Goal: Find specific page/section: Find specific page/section

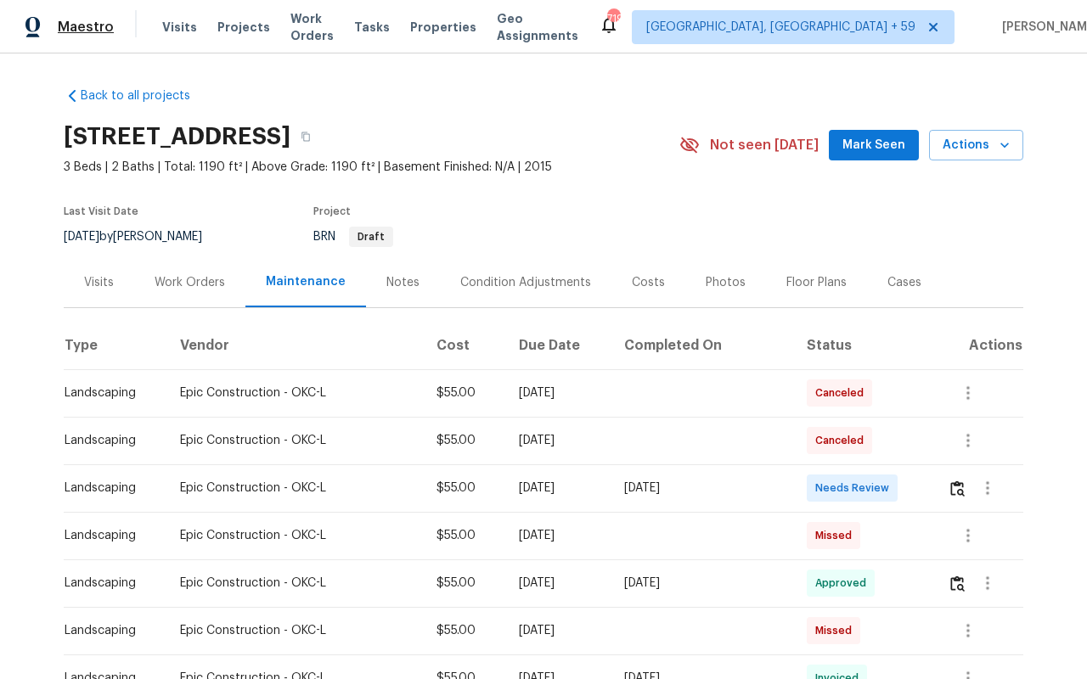
click at [105, 31] on span "Maestro" at bounding box center [86, 27] width 56 height 17
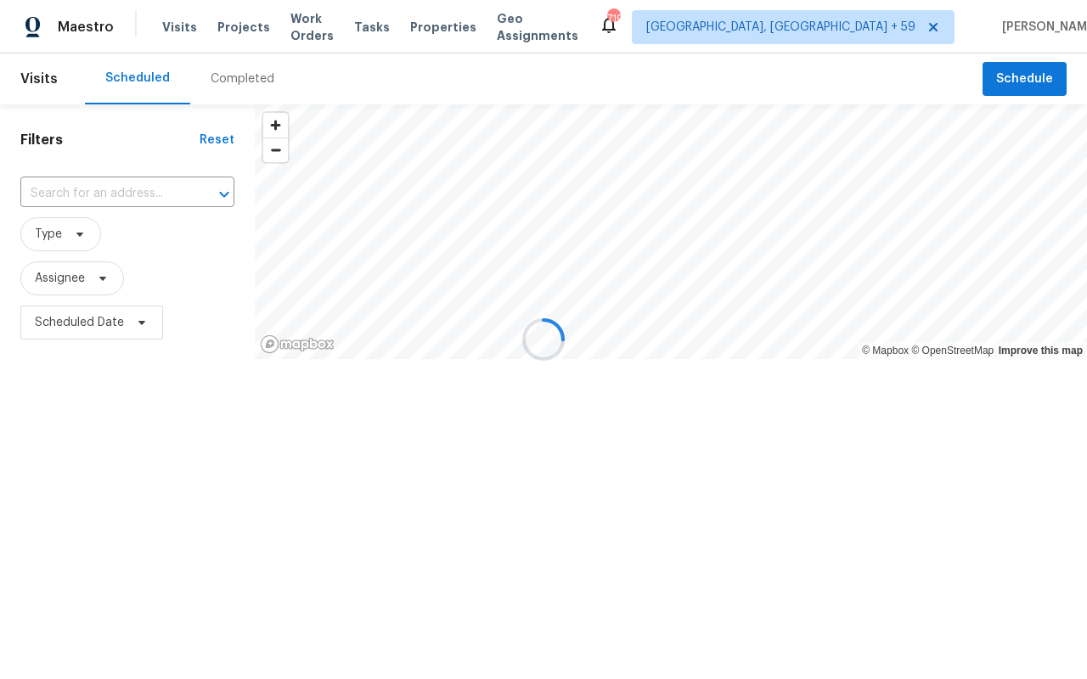
click at [80, 227] on div at bounding box center [543, 339] width 1087 height 679
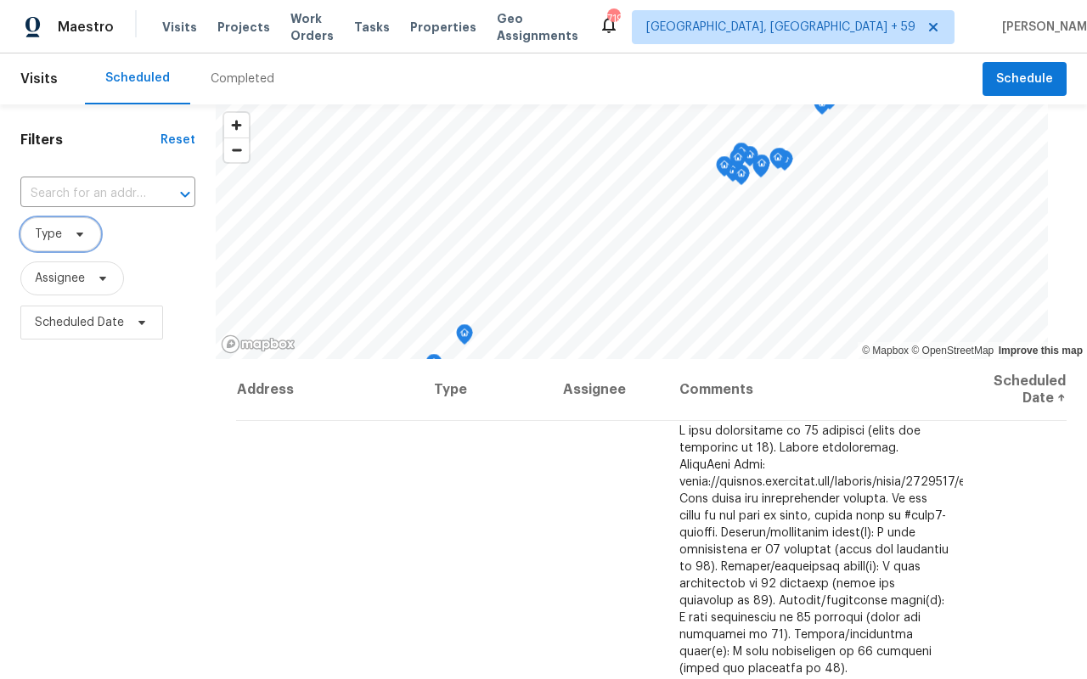
click at [64, 233] on span "Type" at bounding box center [60, 234] width 81 height 34
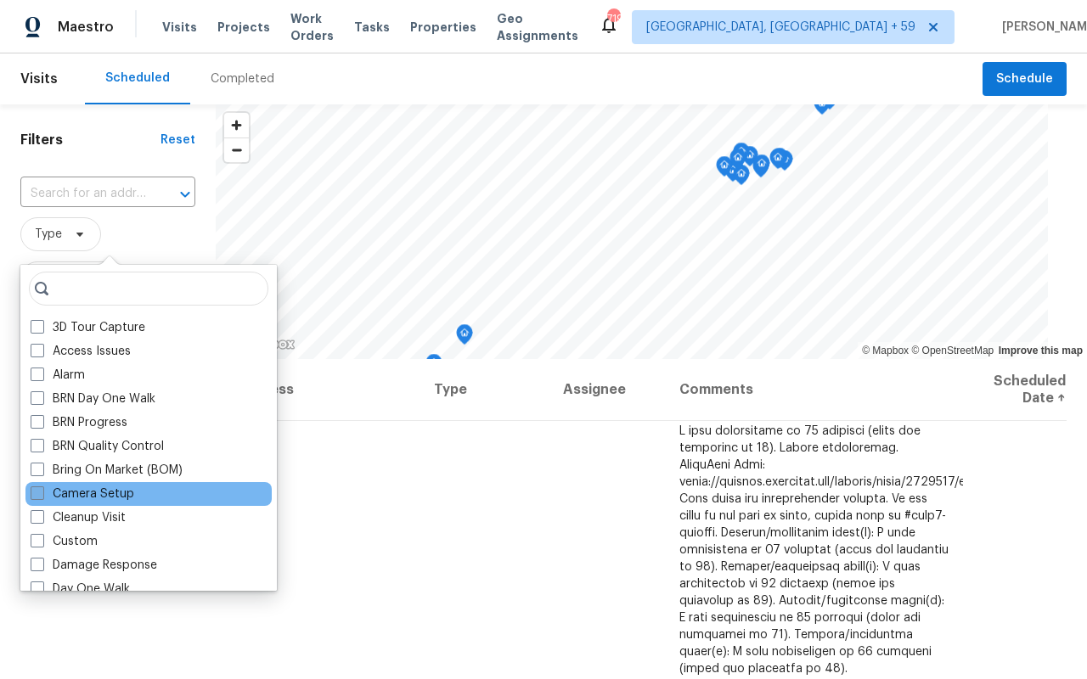
click at [81, 494] on label "Camera Setup" at bounding box center [83, 494] width 104 height 17
click at [42, 494] on input "Camera Setup" at bounding box center [36, 491] width 11 height 11
checkbox input "true"
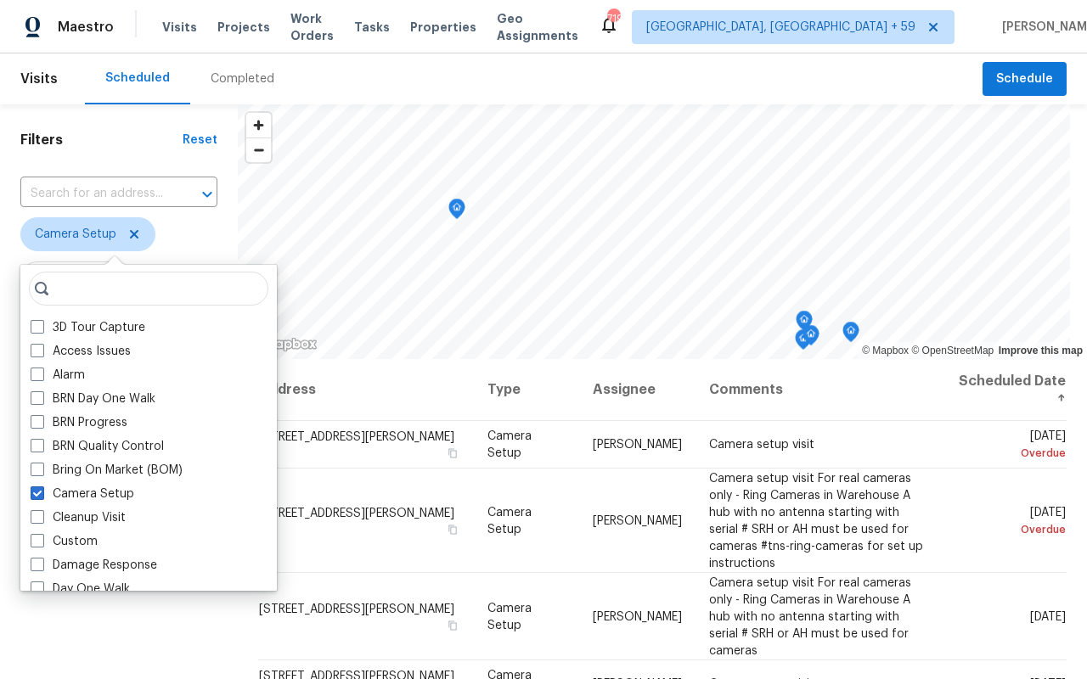
click at [0, 205] on div "Filters Reset ​ Camera Setup Assignee Scheduled Date" at bounding box center [119, 503] width 238 height 798
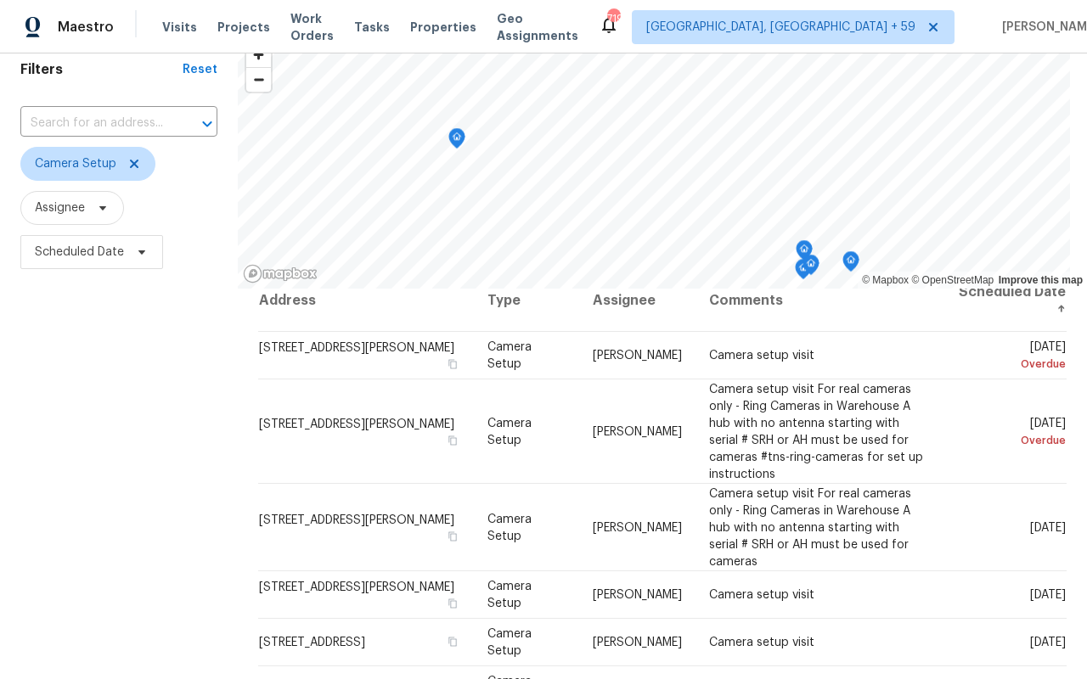
scroll to position [223, 0]
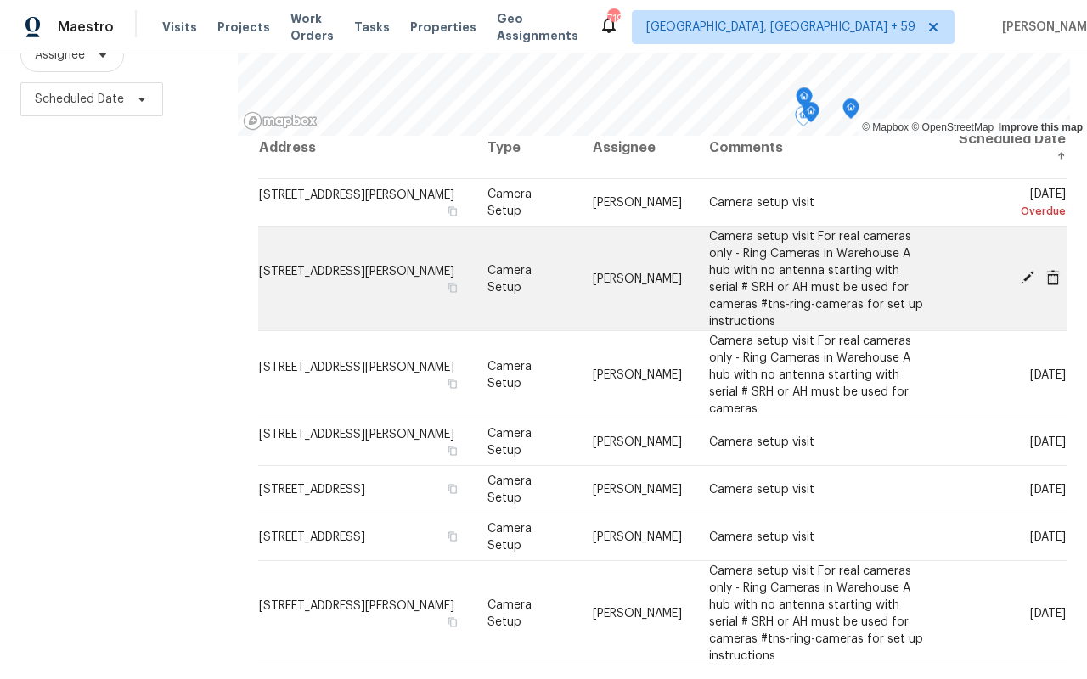
click at [902, 289] on span "Camera setup visit For real cameras only - Ring Cameras in Warehouse A hub with…" at bounding box center [816, 278] width 214 height 97
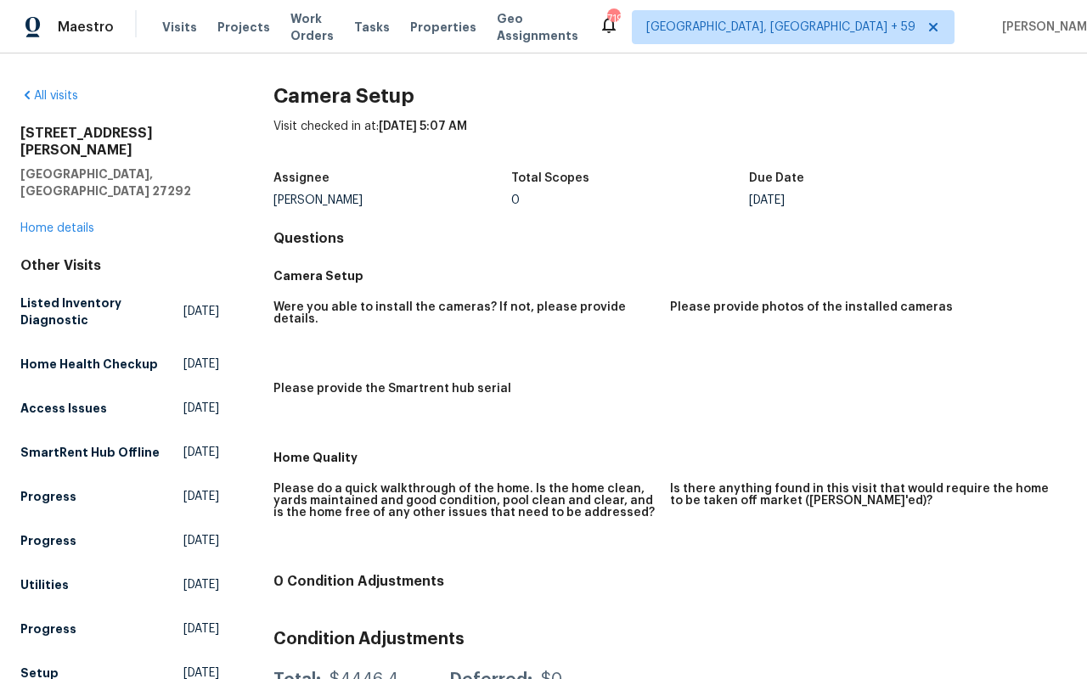
scroll to position [188, 0]
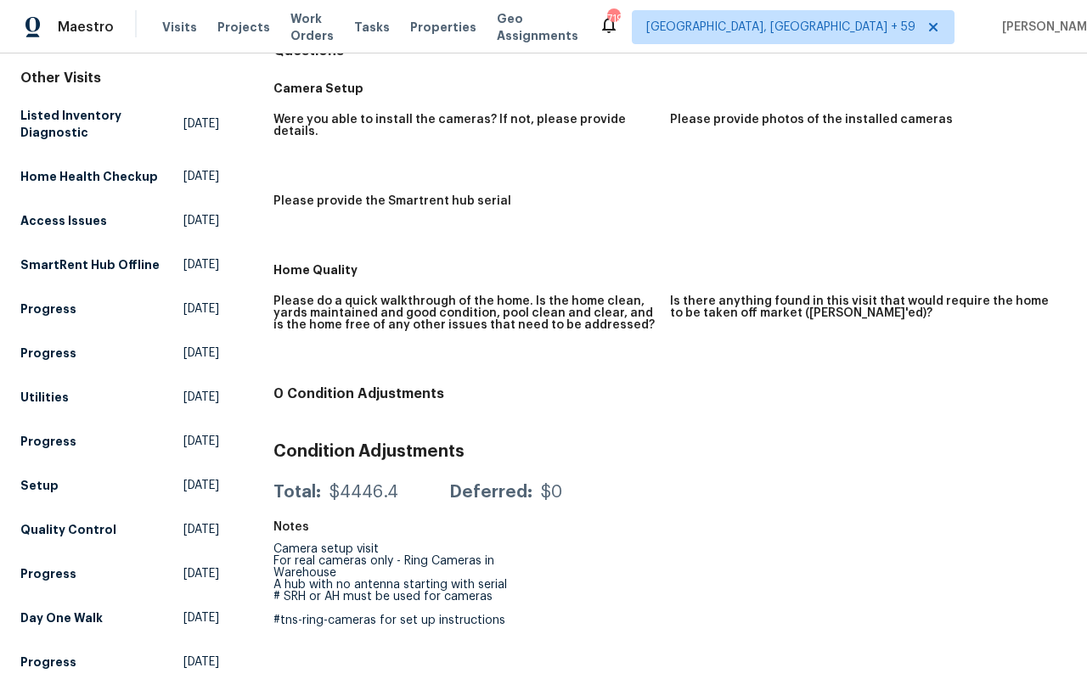
drag, startPoint x: 515, startPoint y: 621, endPoint x: 271, endPoint y: 532, distance: 260.2
click at [271, 532] on div "All visits 969 Old Linwood Rd Lexington, NC 27292 Home details Other Visits Lis…" at bounding box center [543, 317] width 1046 height 835
copy div "Camera setup visit For real cameras only - Ring Cameras in Warehouse A hub with…"
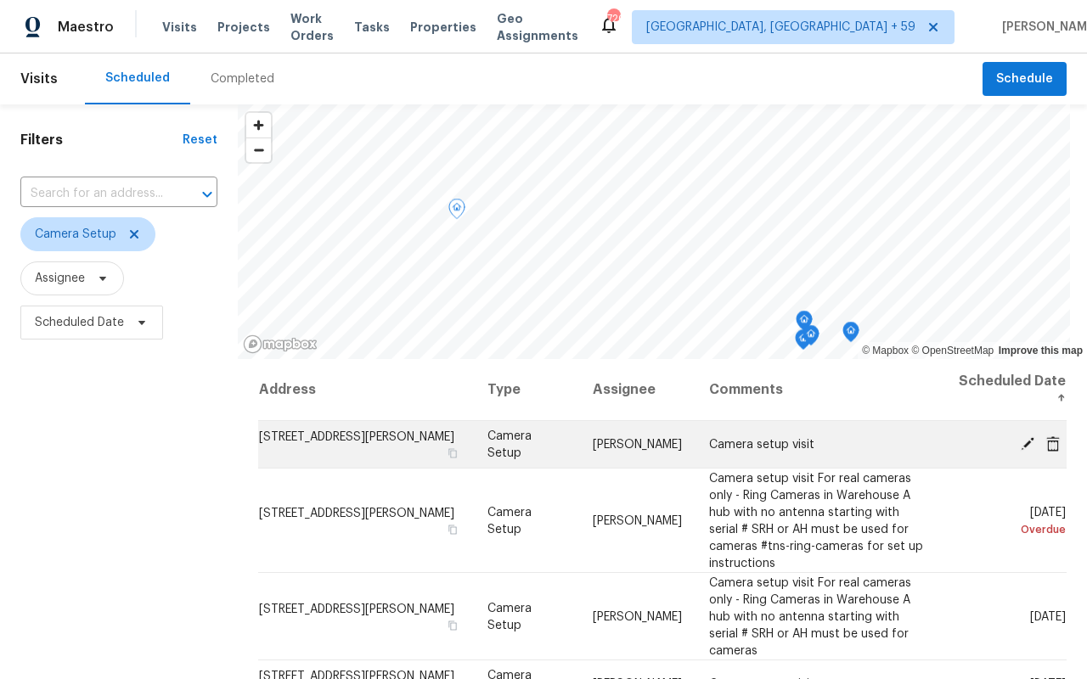
scroll to position [19, 0]
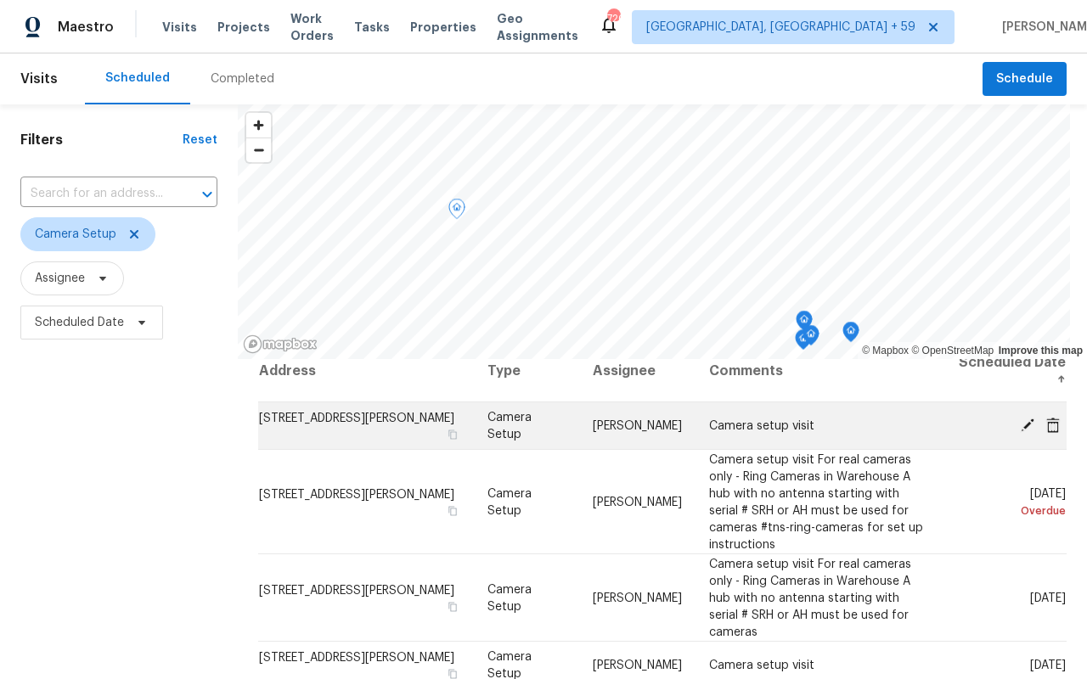
click at [1032, 422] on icon at bounding box center [1027, 424] width 15 height 15
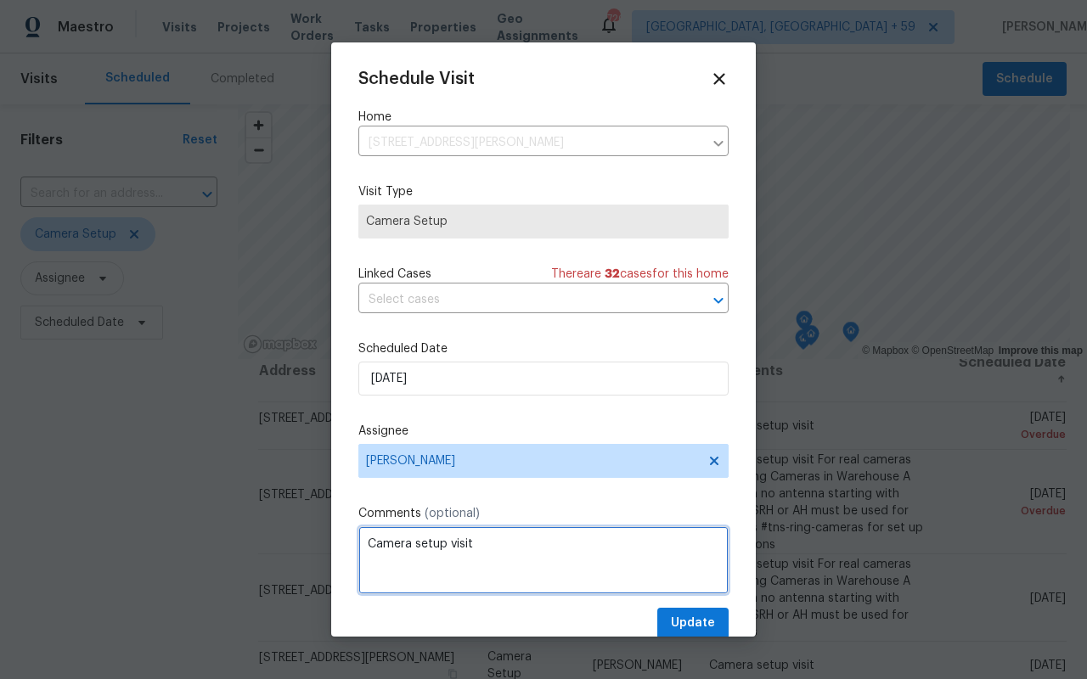
click at [516, 544] on textarea "Camera setup visit" at bounding box center [543, 560] width 370 height 68
paste textarea "For real cameras only - Ring Cameras in Warehouse A hub with no antenna startin…"
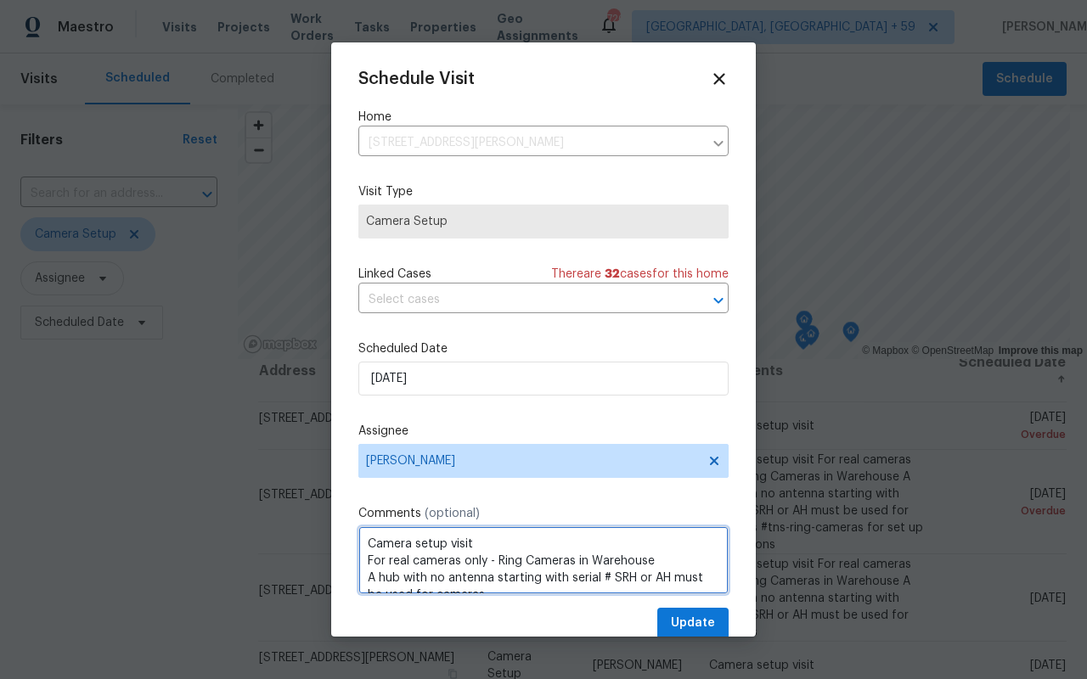
scroll to position [42, 0]
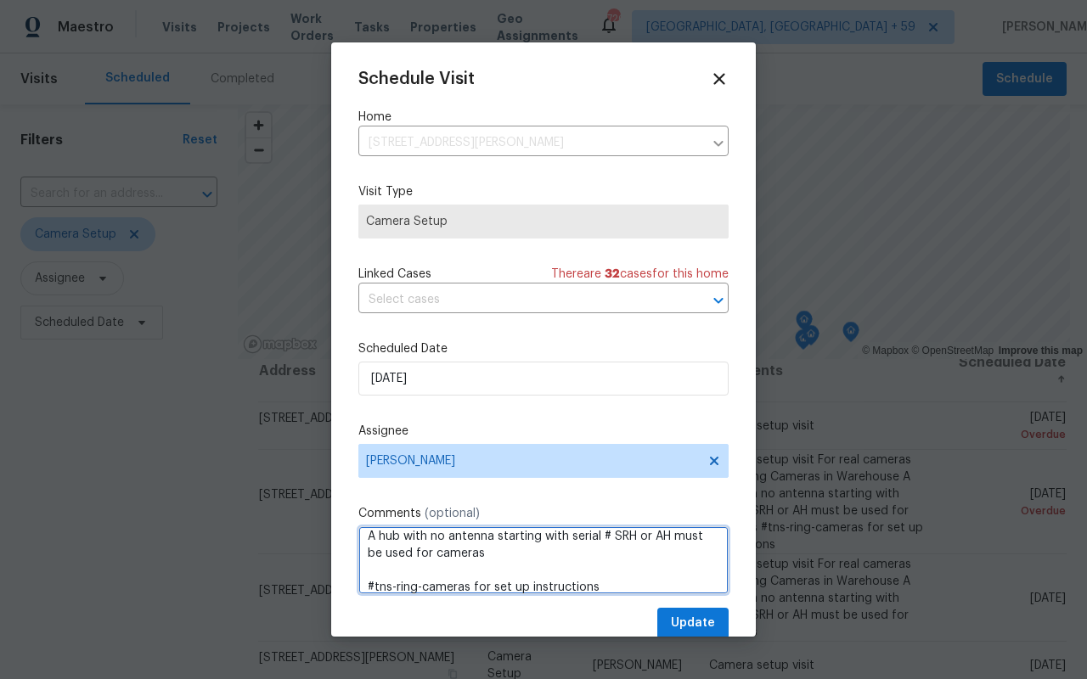
type textarea "Camera setup visit For real cameras only - Ring Cameras in Warehouse A hub with…"
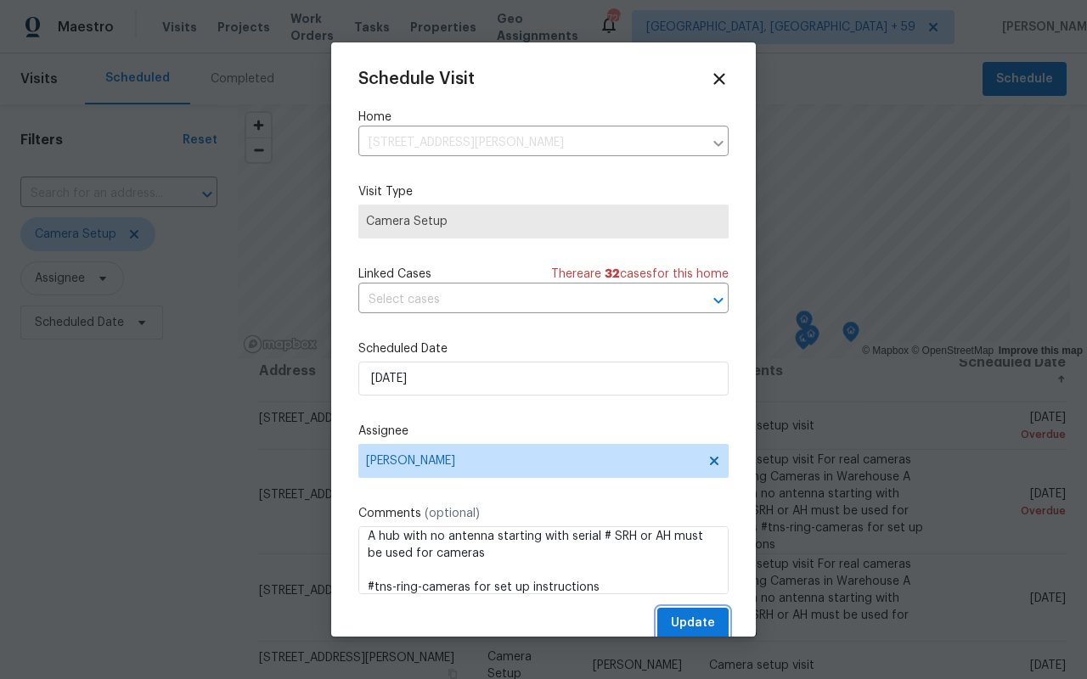
click at [686, 632] on span "Update" at bounding box center [693, 623] width 44 height 21
click at [686, 627] on div "Update" at bounding box center [543, 623] width 370 height 31
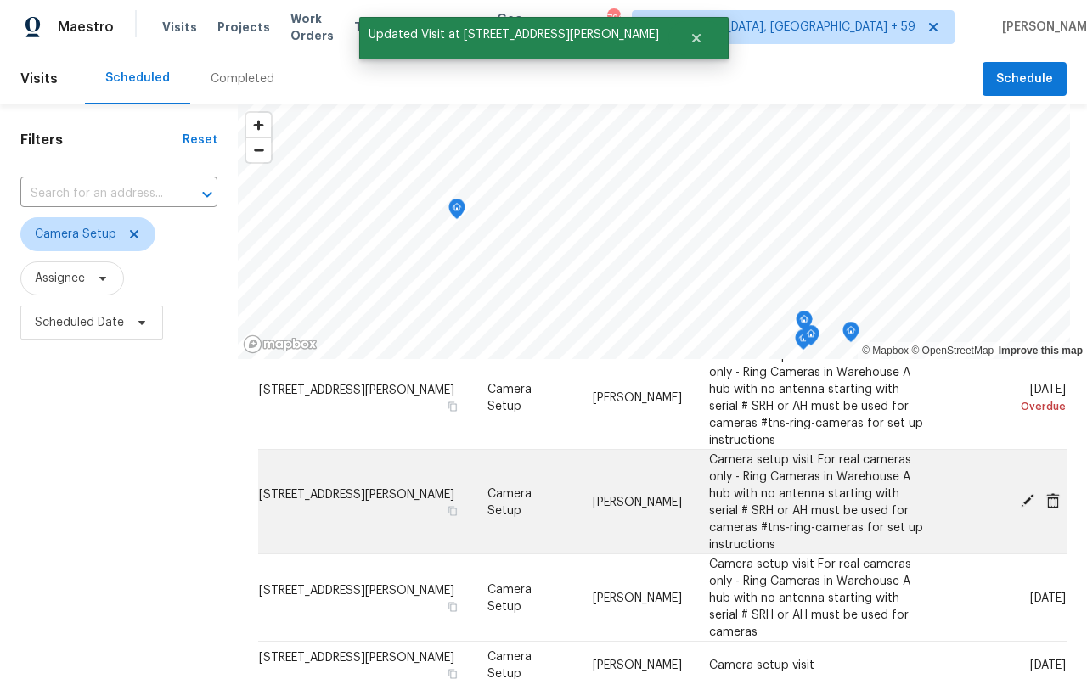
scroll to position [223, 0]
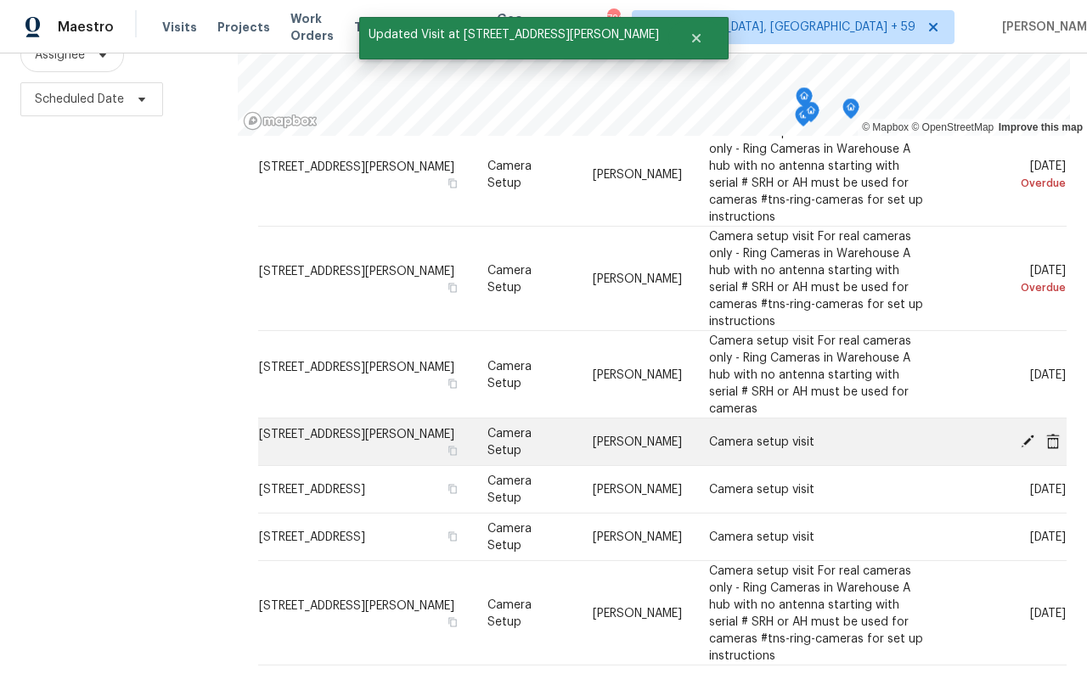
click at [1026, 438] on icon at bounding box center [1027, 440] width 15 height 15
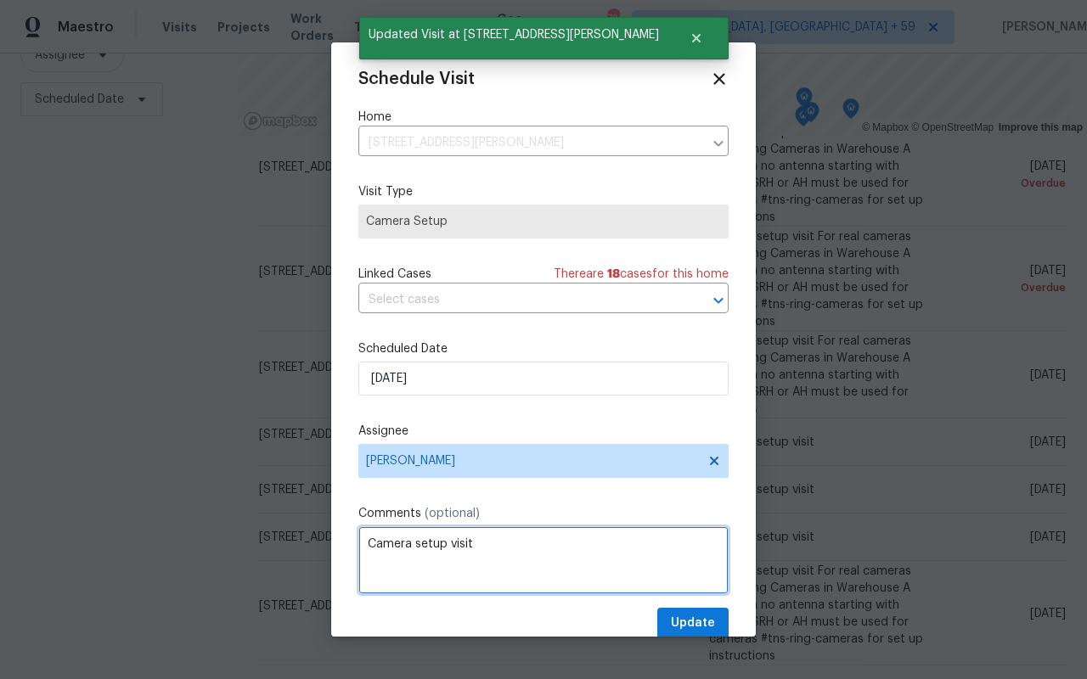
click at [456, 554] on textarea "Camera setup visit" at bounding box center [543, 560] width 370 height 68
paste textarea "For real cameras only - Ring Cameras in Warehouse A hub with no antenna startin…"
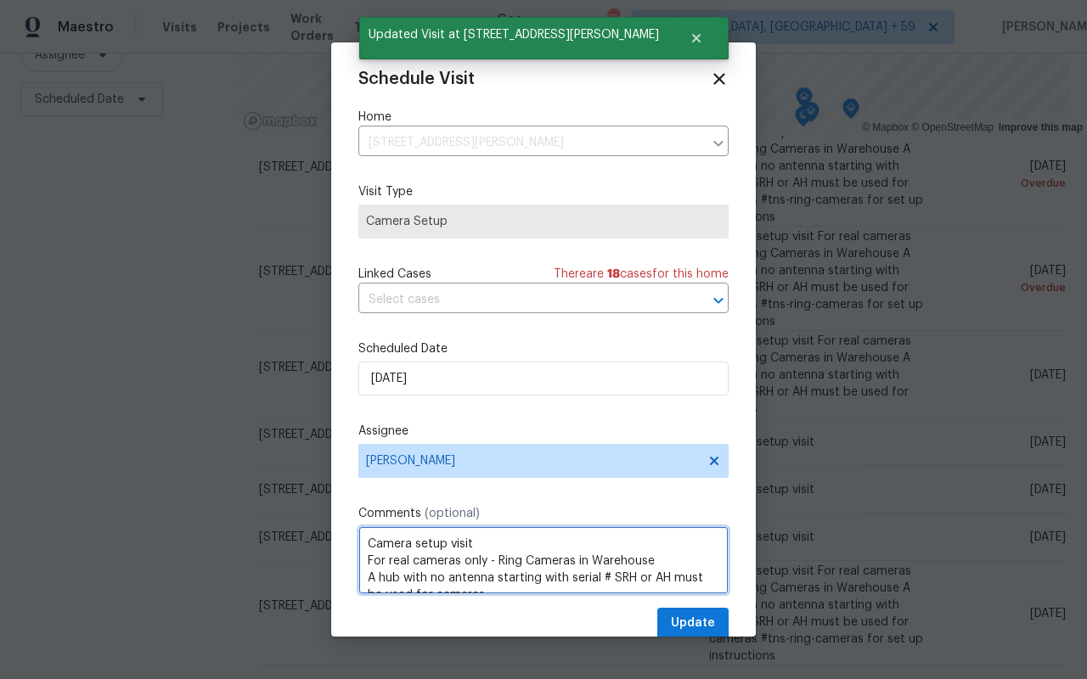
scroll to position [42, 0]
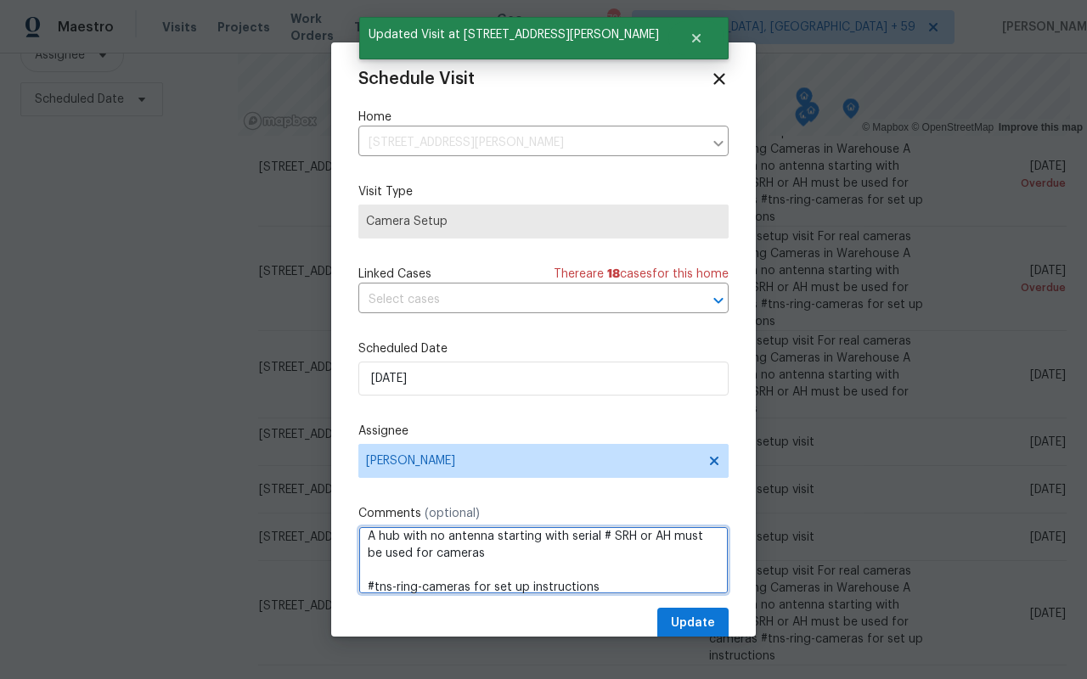
type textarea "Camera setup visit For real cameras only - Ring Cameras in Warehouse A hub with…"
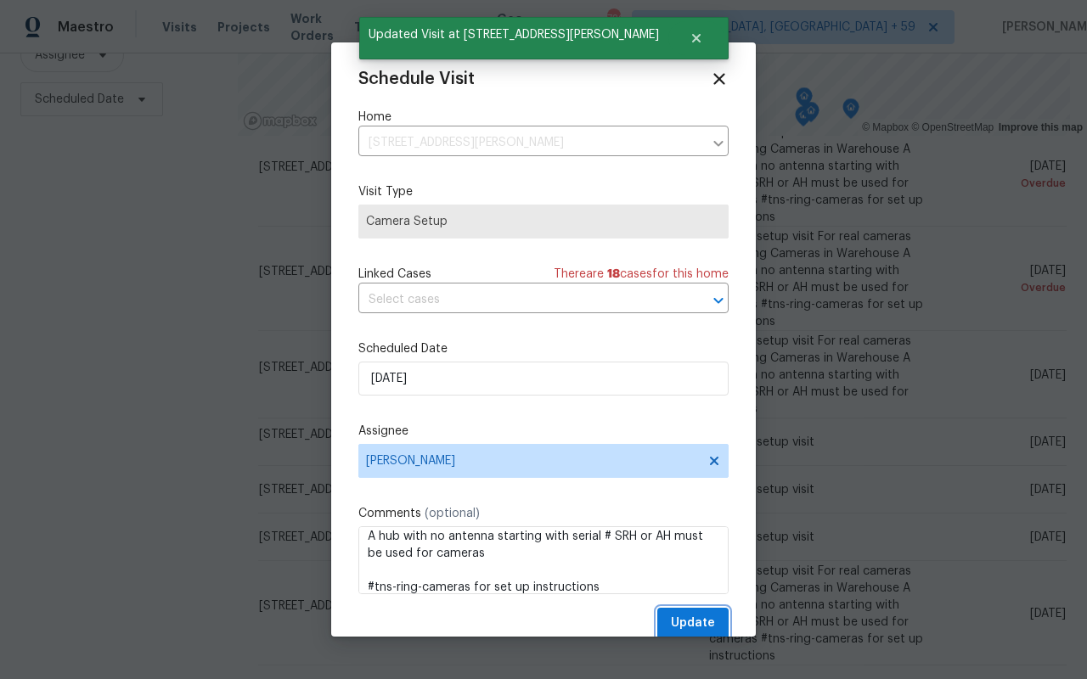
click at [684, 619] on span "Update" at bounding box center [693, 623] width 44 height 21
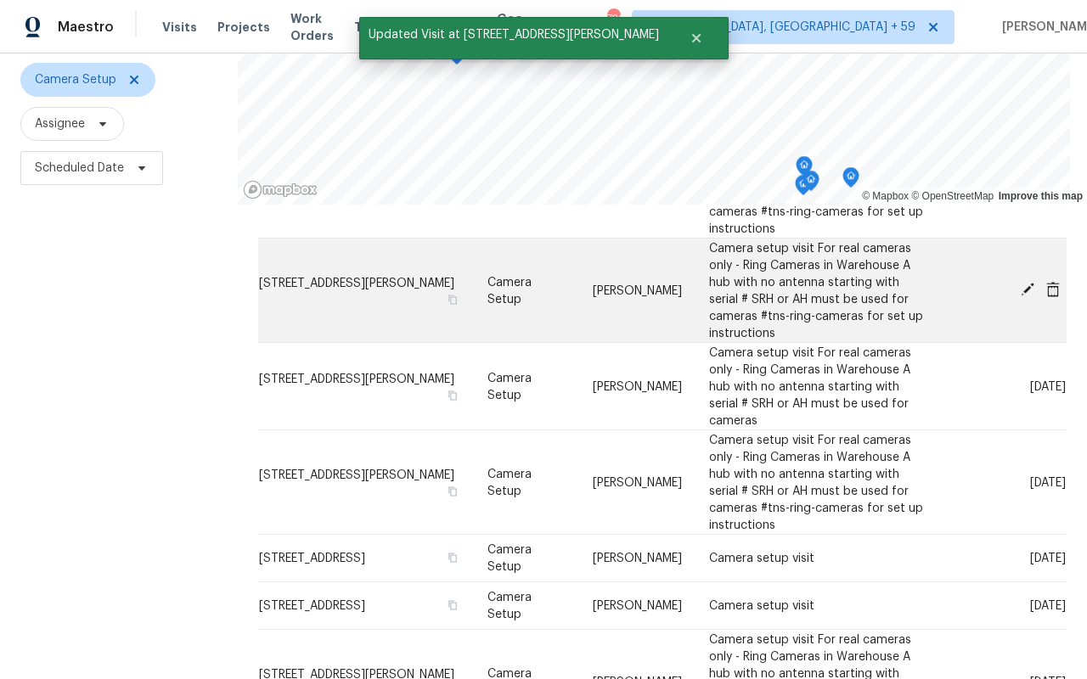
scroll to position [223, 0]
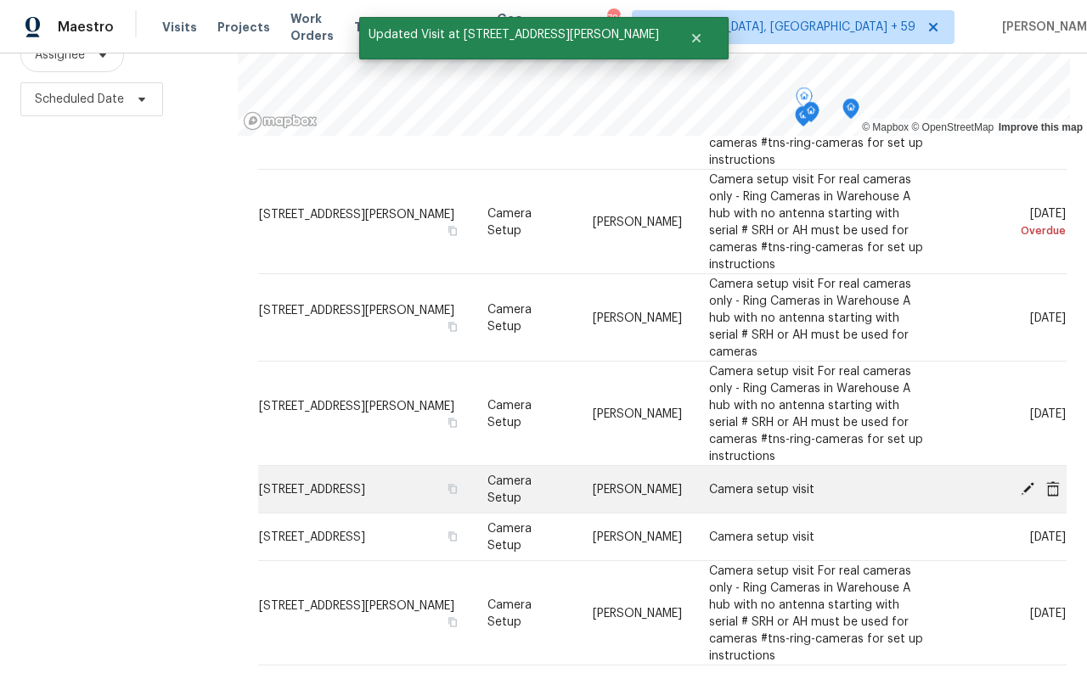
click at [1022, 482] on icon at bounding box center [1027, 488] width 15 height 15
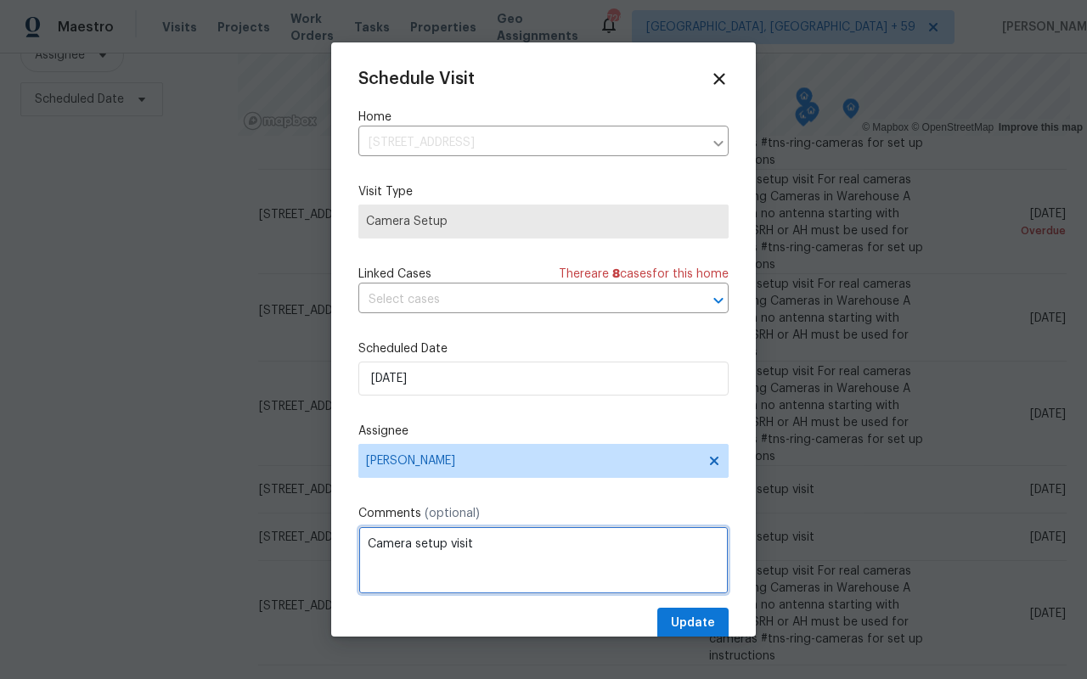
click at [526, 537] on textarea "Camera setup visit" at bounding box center [543, 560] width 370 height 68
paste textarea "For real cameras only - Ring Cameras in Warehouse A hub with no antenna startin…"
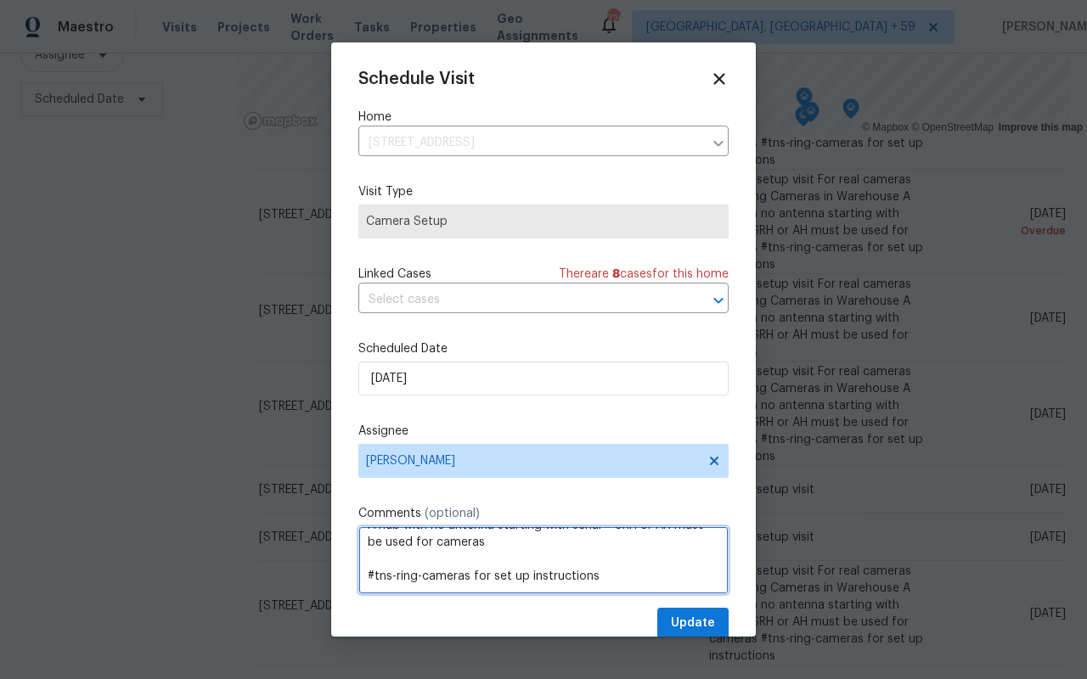
type textarea "Camera setup visit For real cameras only - Ring Cameras in Warehouse A hub with…"
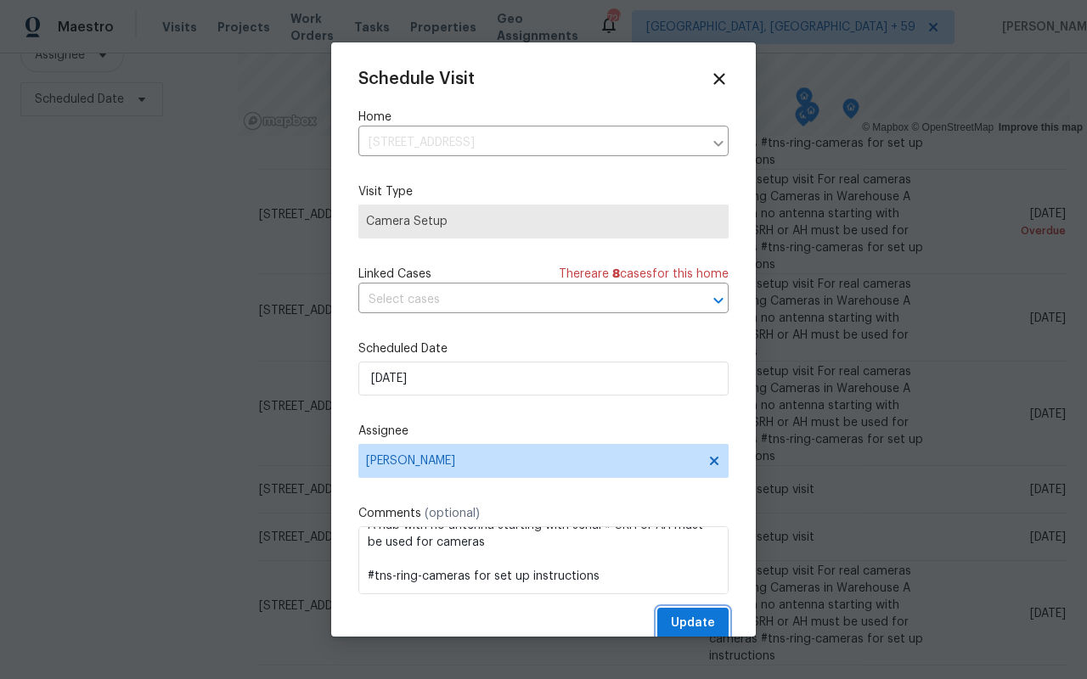
click at [694, 630] on span "Update" at bounding box center [693, 623] width 44 height 21
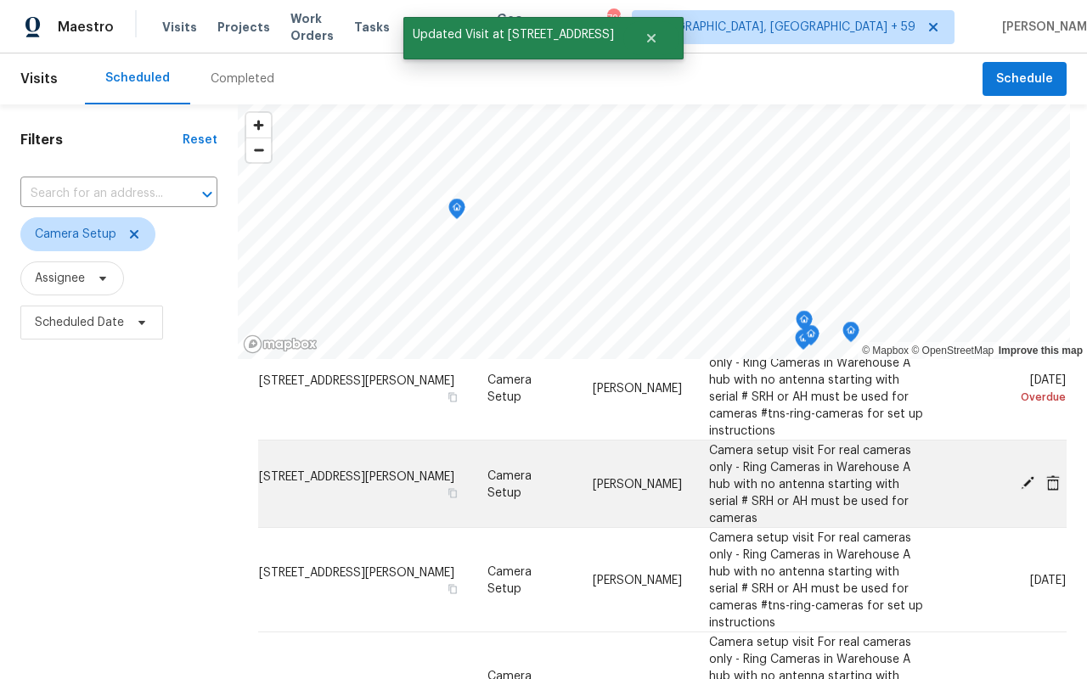
scroll to position [223, 0]
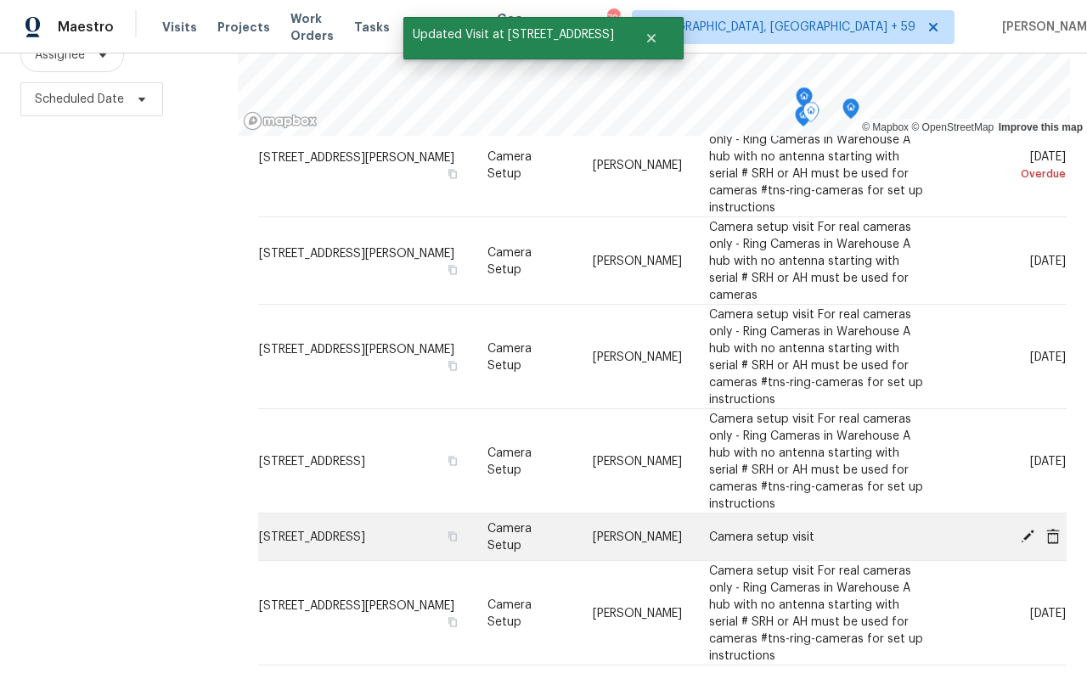
click at [1035, 531] on span at bounding box center [1027, 535] width 25 height 15
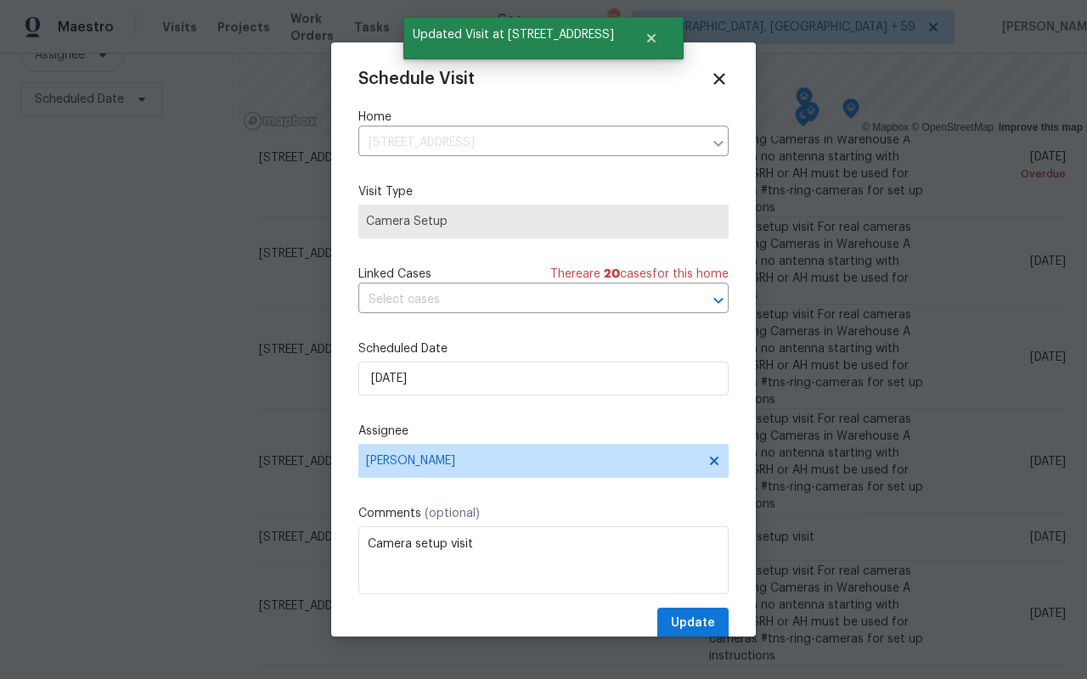
click at [473, 514] on span "(optional)" at bounding box center [451, 514] width 55 height 12
click at [471, 565] on textarea "Camera setup visit" at bounding box center [543, 560] width 370 height 68
click at [471, 563] on textarea "Camera setup visit" at bounding box center [543, 560] width 370 height 68
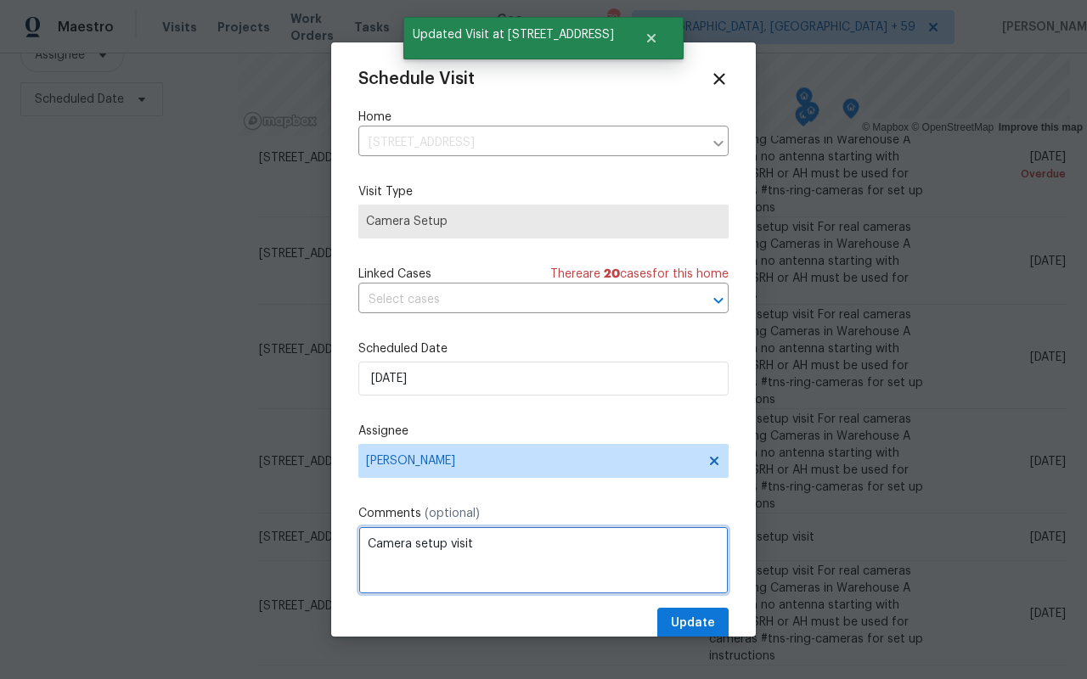
click at [471, 563] on textarea "Camera setup visit" at bounding box center [543, 560] width 370 height 68
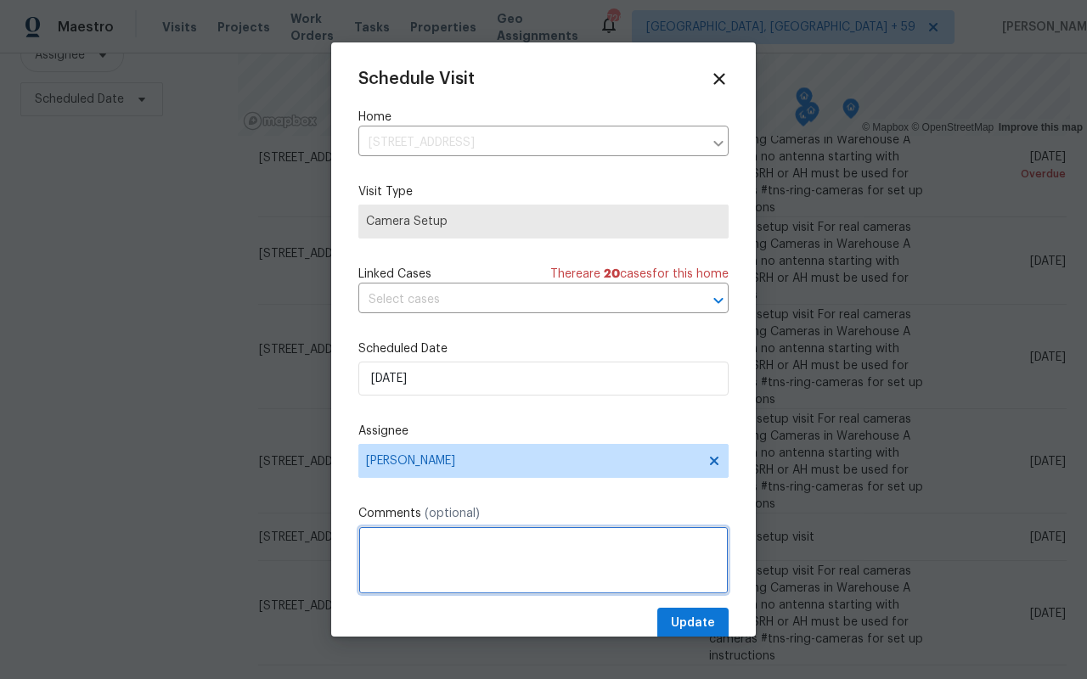
paste textarea "Camera setup visit For real cameras only - Ring Cameras in Warehouse A hub with…"
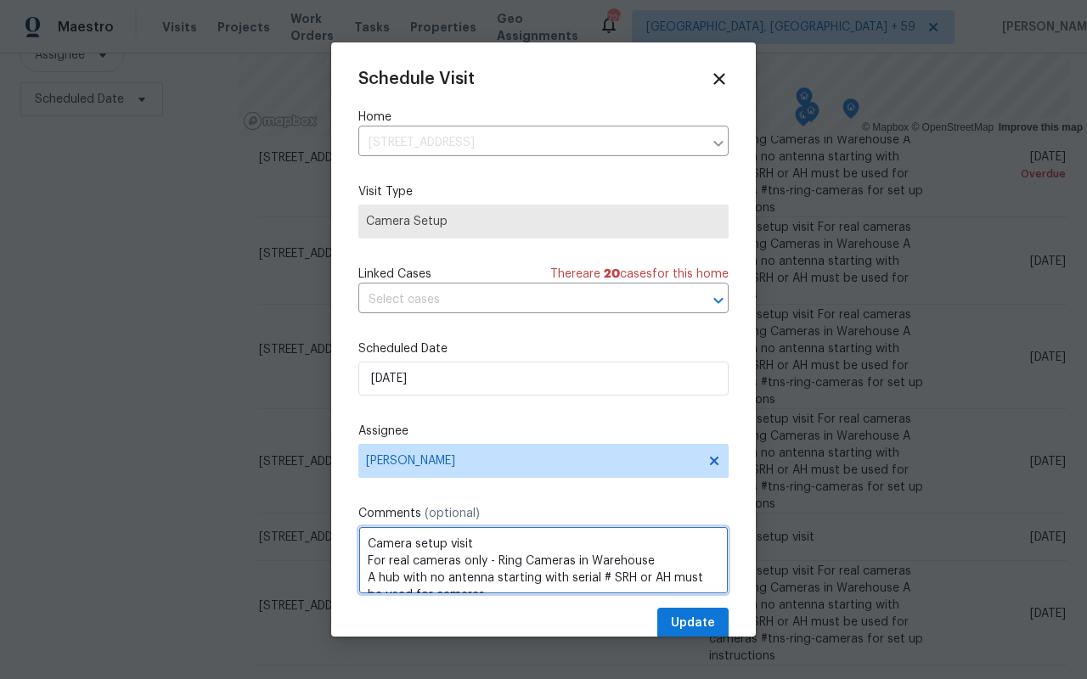
scroll to position [42, 0]
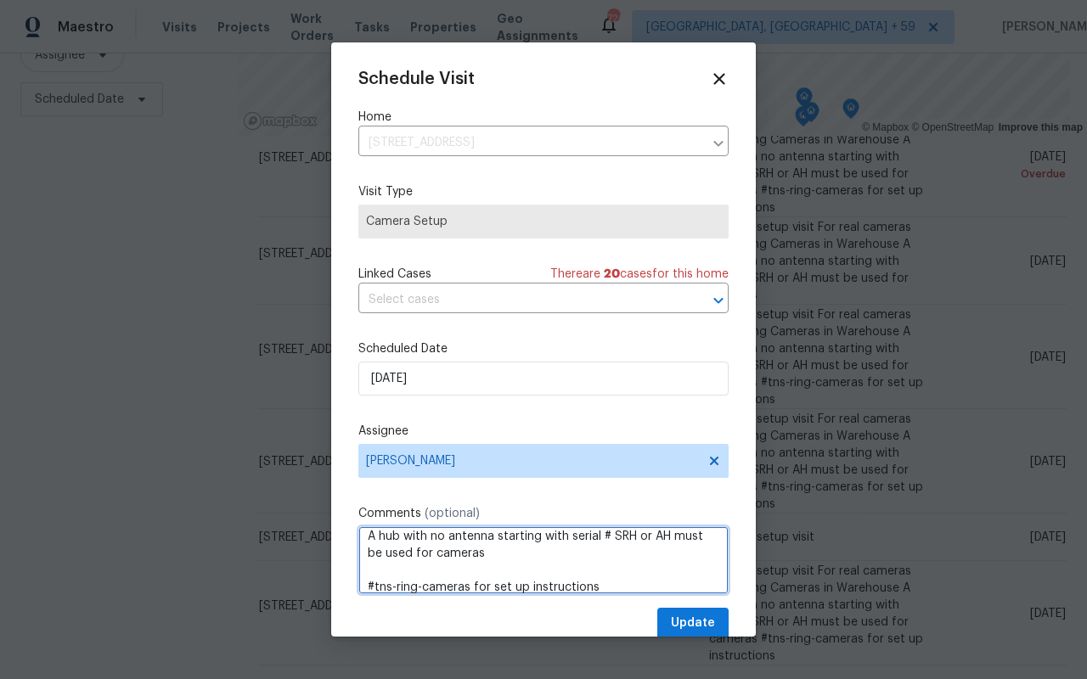
type textarea "Camera setup visit For real cameras only - Ring Cameras in Warehouse A hub with…"
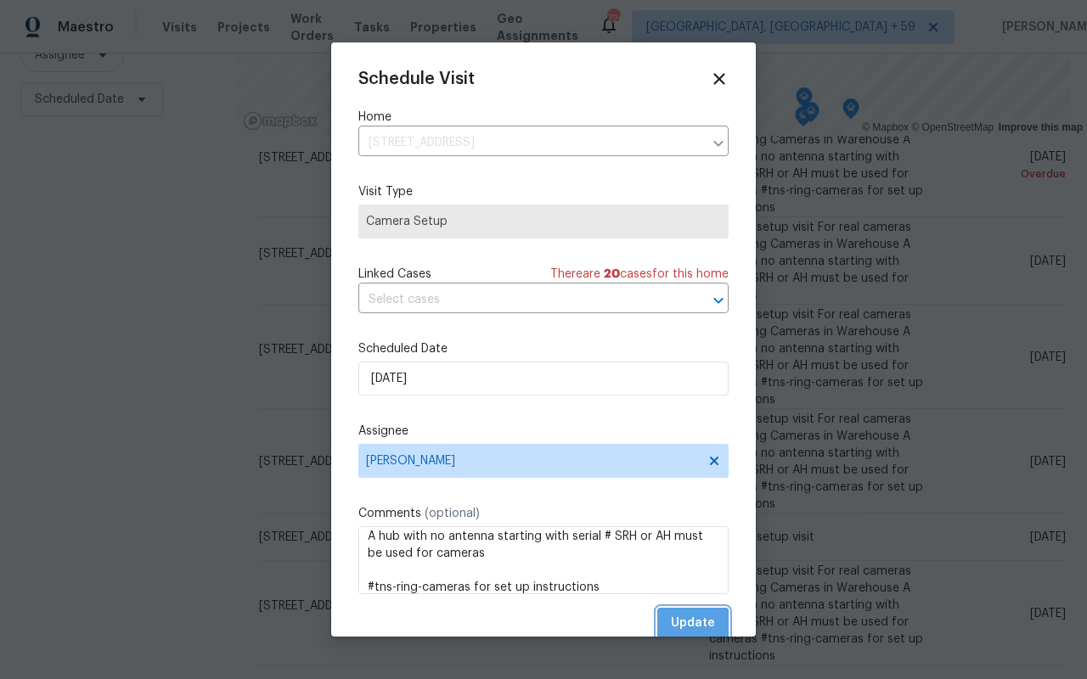
click at [684, 628] on span "Update" at bounding box center [693, 623] width 44 height 21
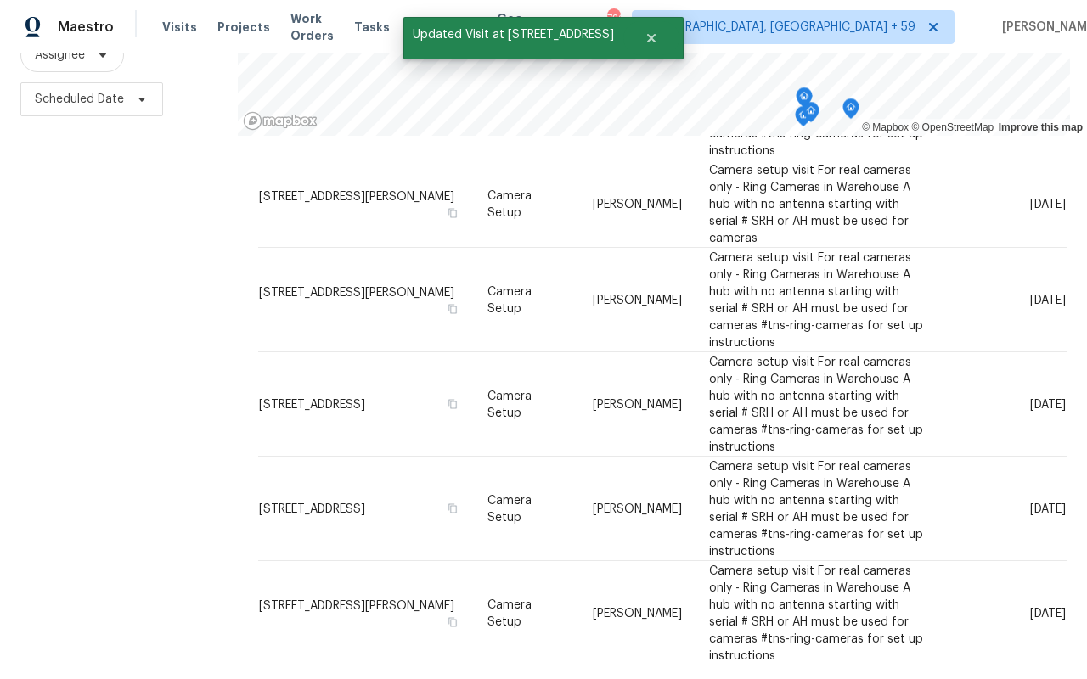
scroll to position [0, 0]
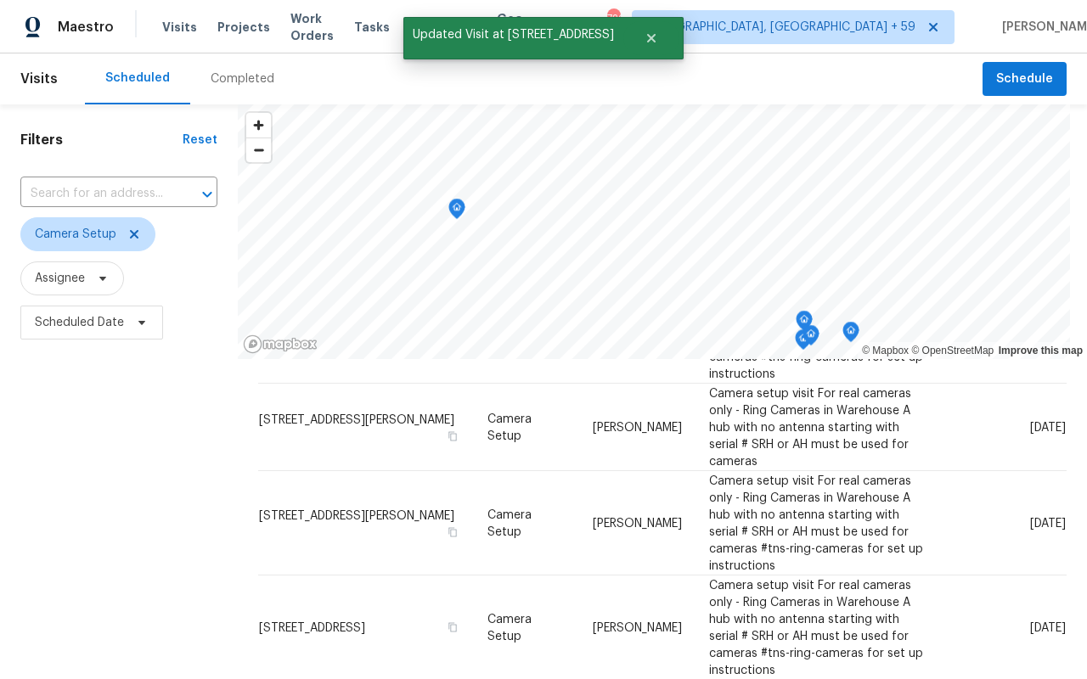
click at [221, 80] on div "Completed" at bounding box center [243, 78] width 64 height 17
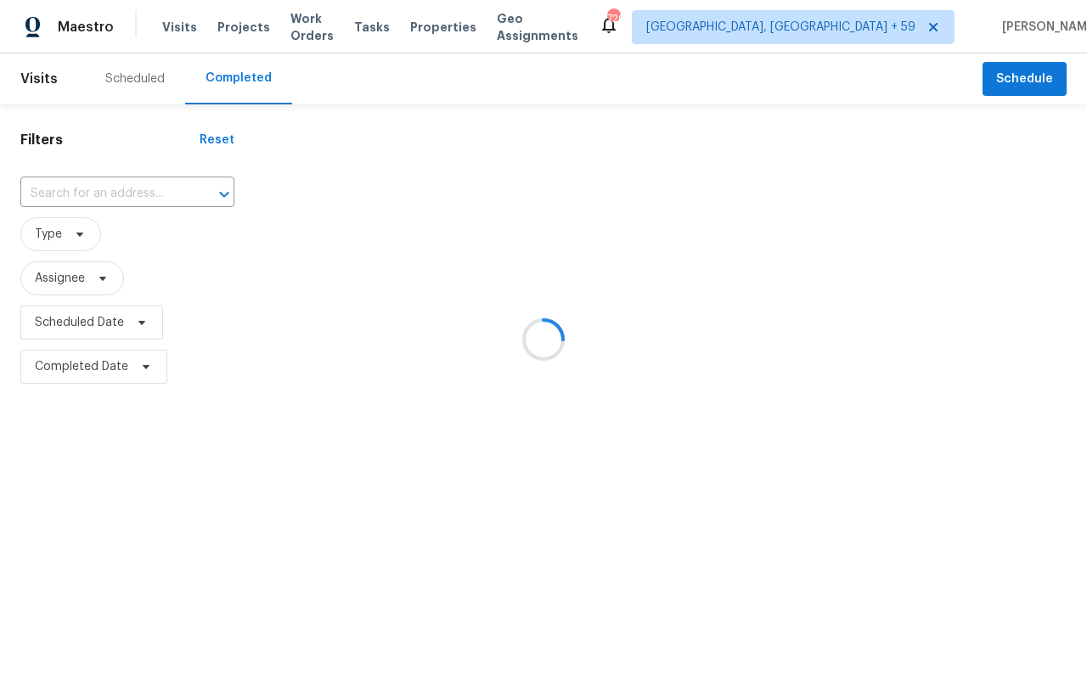
click at [67, 240] on div at bounding box center [543, 339] width 1087 height 679
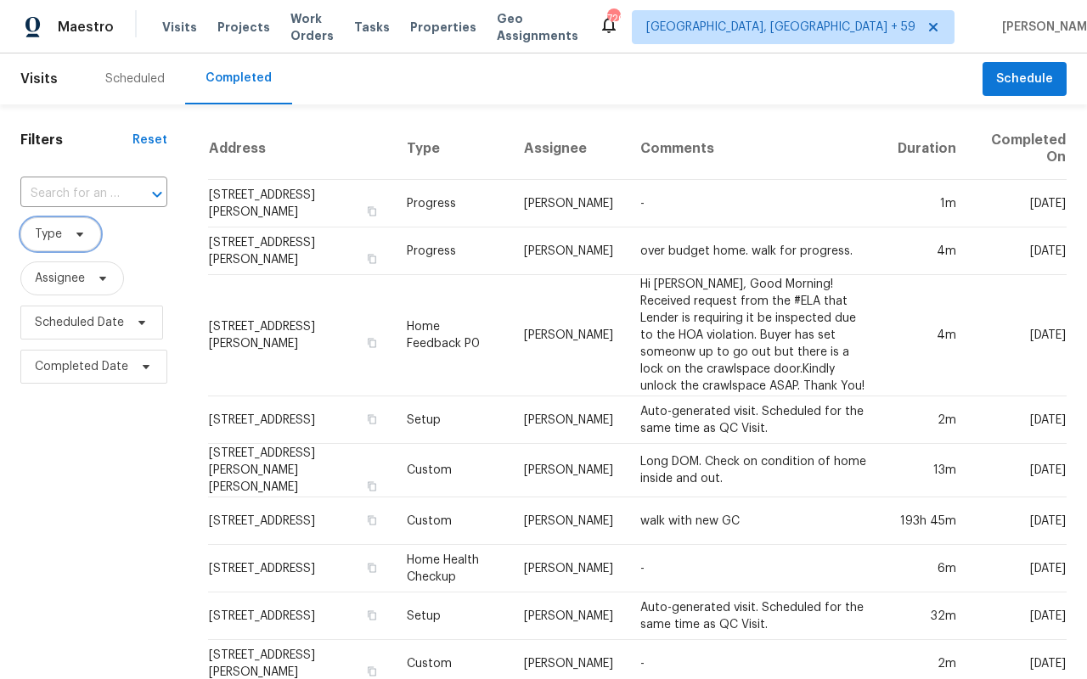
click at [73, 242] on span "Type" at bounding box center [60, 234] width 81 height 34
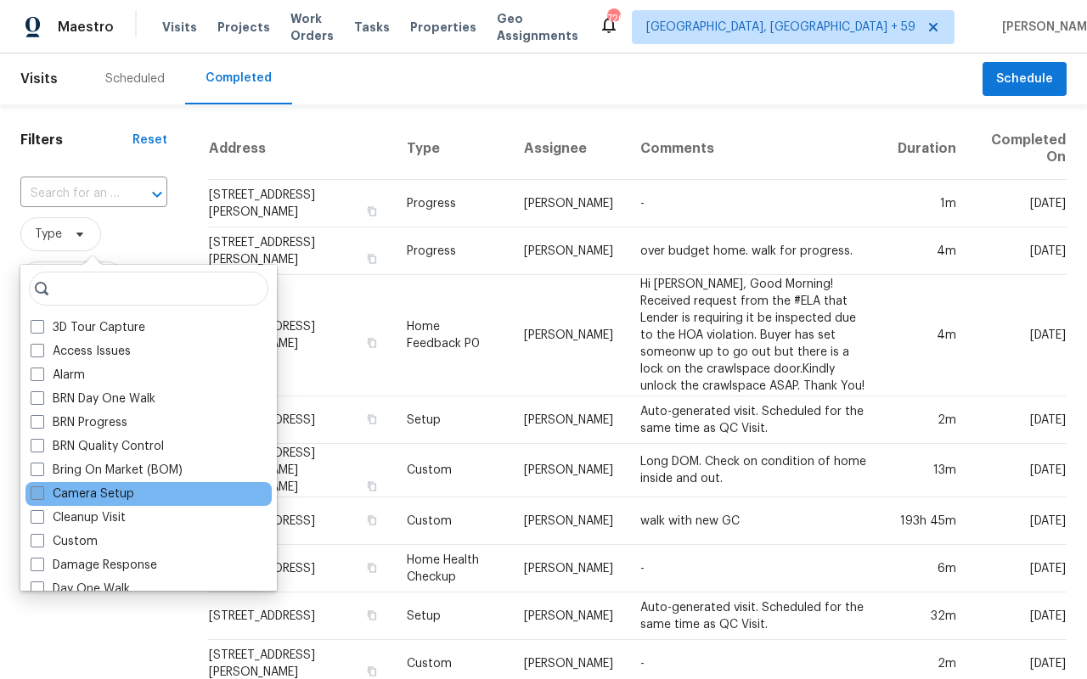
click at [78, 492] on label "Camera Setup" at bounding box center [83, 494] width 104 height 17
click at [42, 492] on input "Camera Setup" at bounding box center [36, 491] width 11 height 11
checkbox input "true"
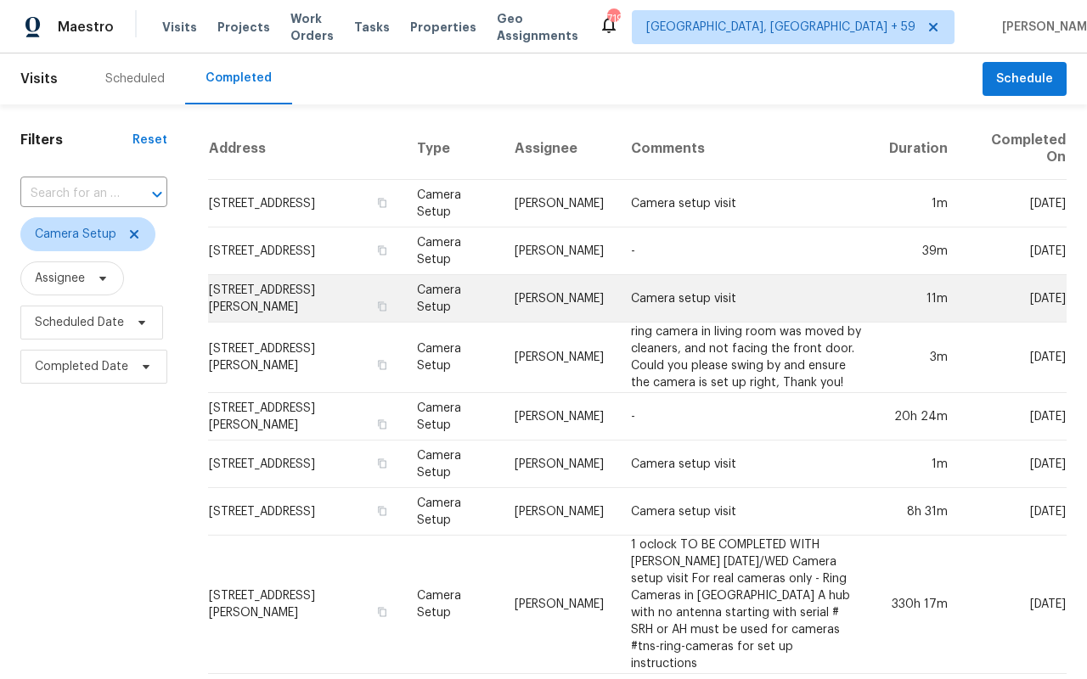
click at [314, 301] on td "[STREET_ADDRESS][PERSON_NAME]" at bounding box center [305, 299] width 195 height 48
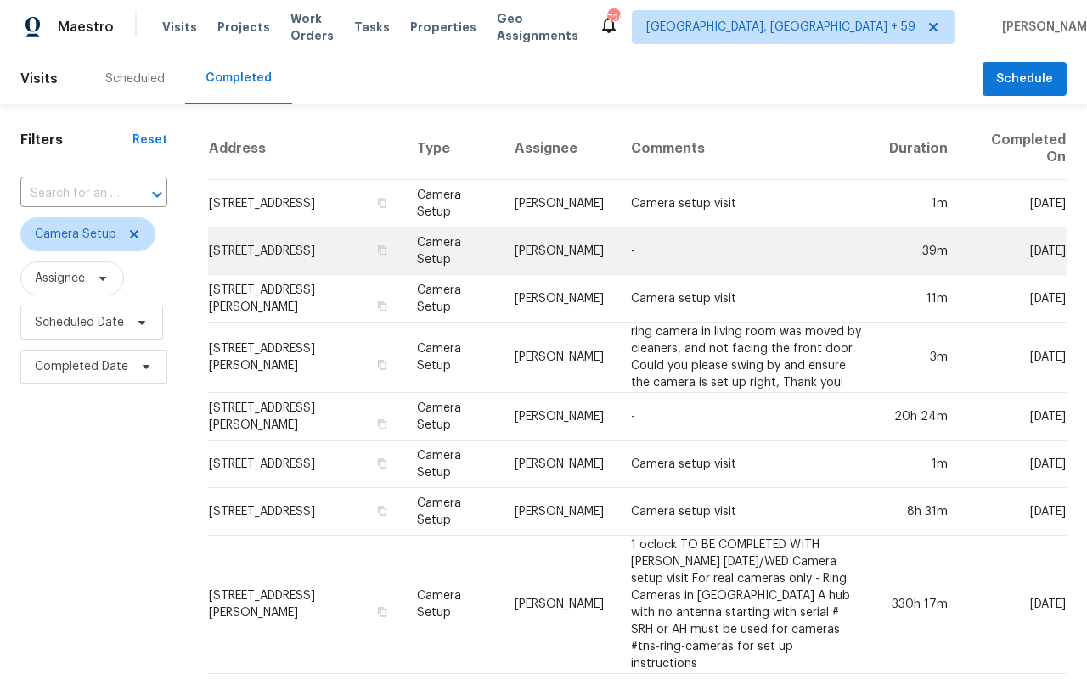
click at [348, 255] on td "5749 27th Ave S, Minneapolis, MN 55417" at bounding box center [305, 252] width 195 height 48
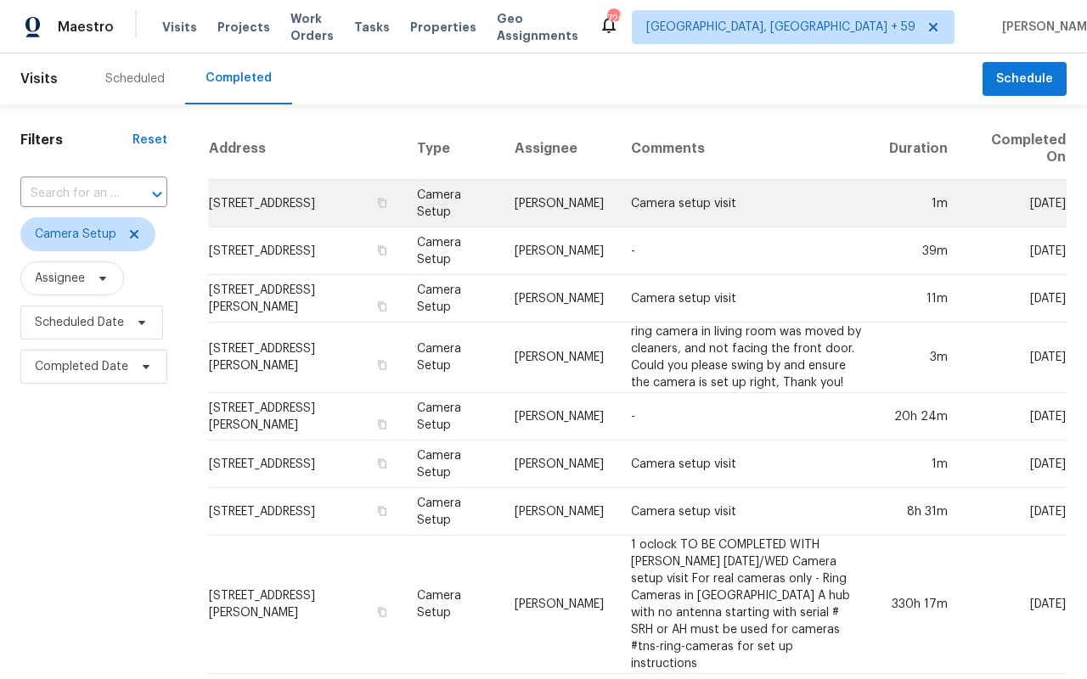
click at [317, 211] on td "[STREET_ADDRESS]" at bounding box center [305, 204] width 195 height 48
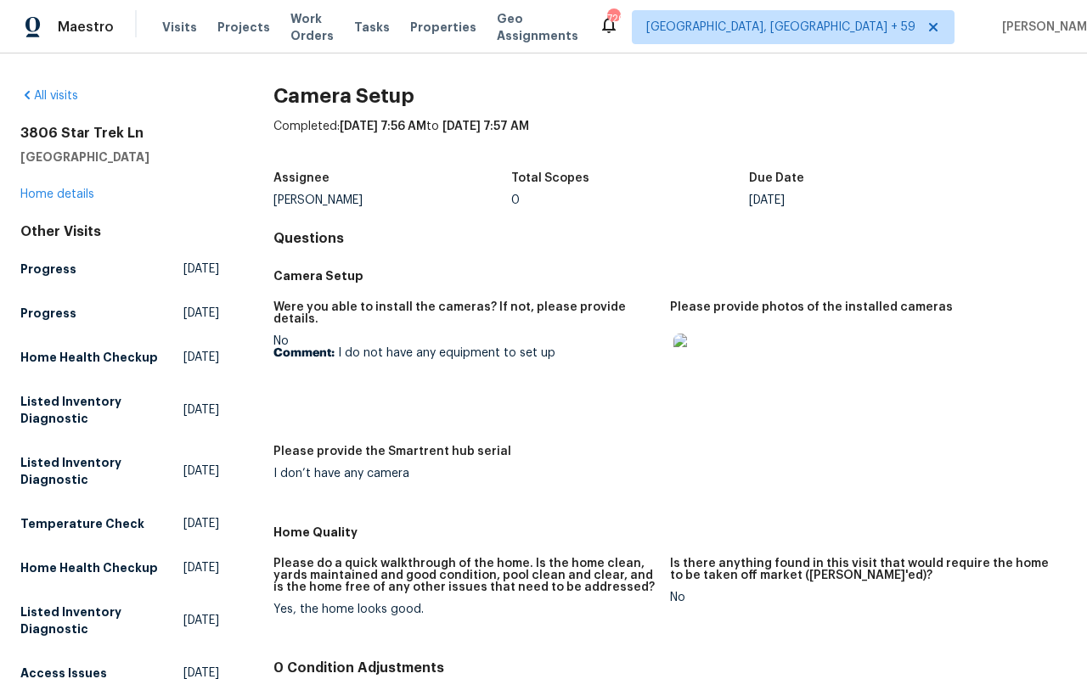
click at [711, 368] on img at bounding box center [700, 361] width 54 height 54
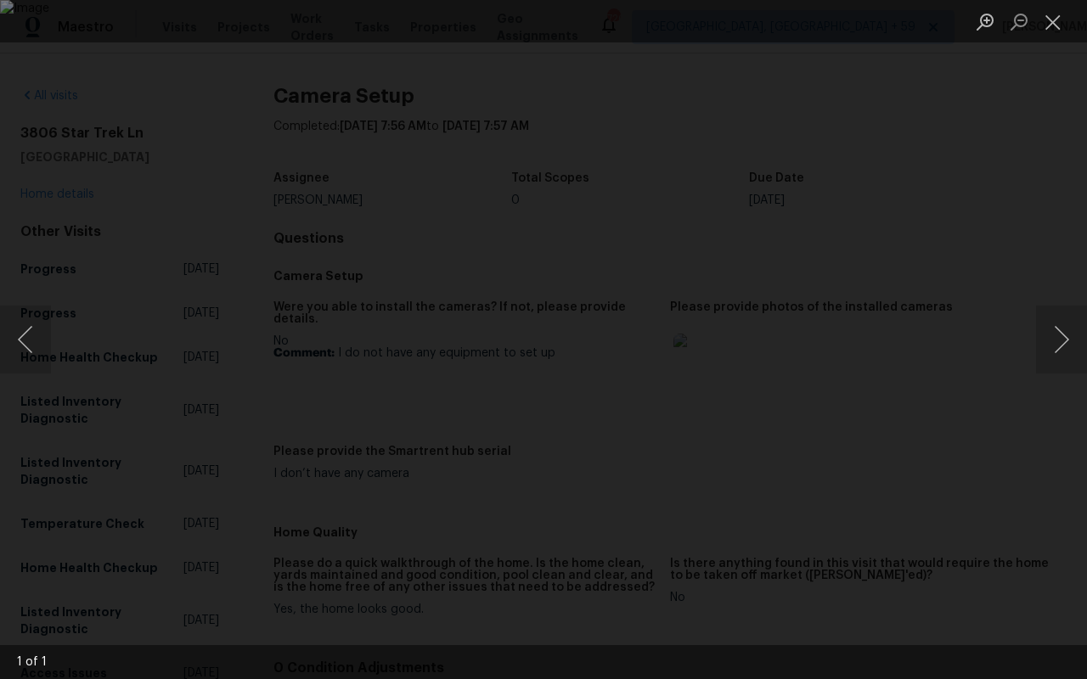
click at [9, 141] on div "Lightbox" at bounding box center [543, 339] width 1087 height 679
